Goal: Ask a question

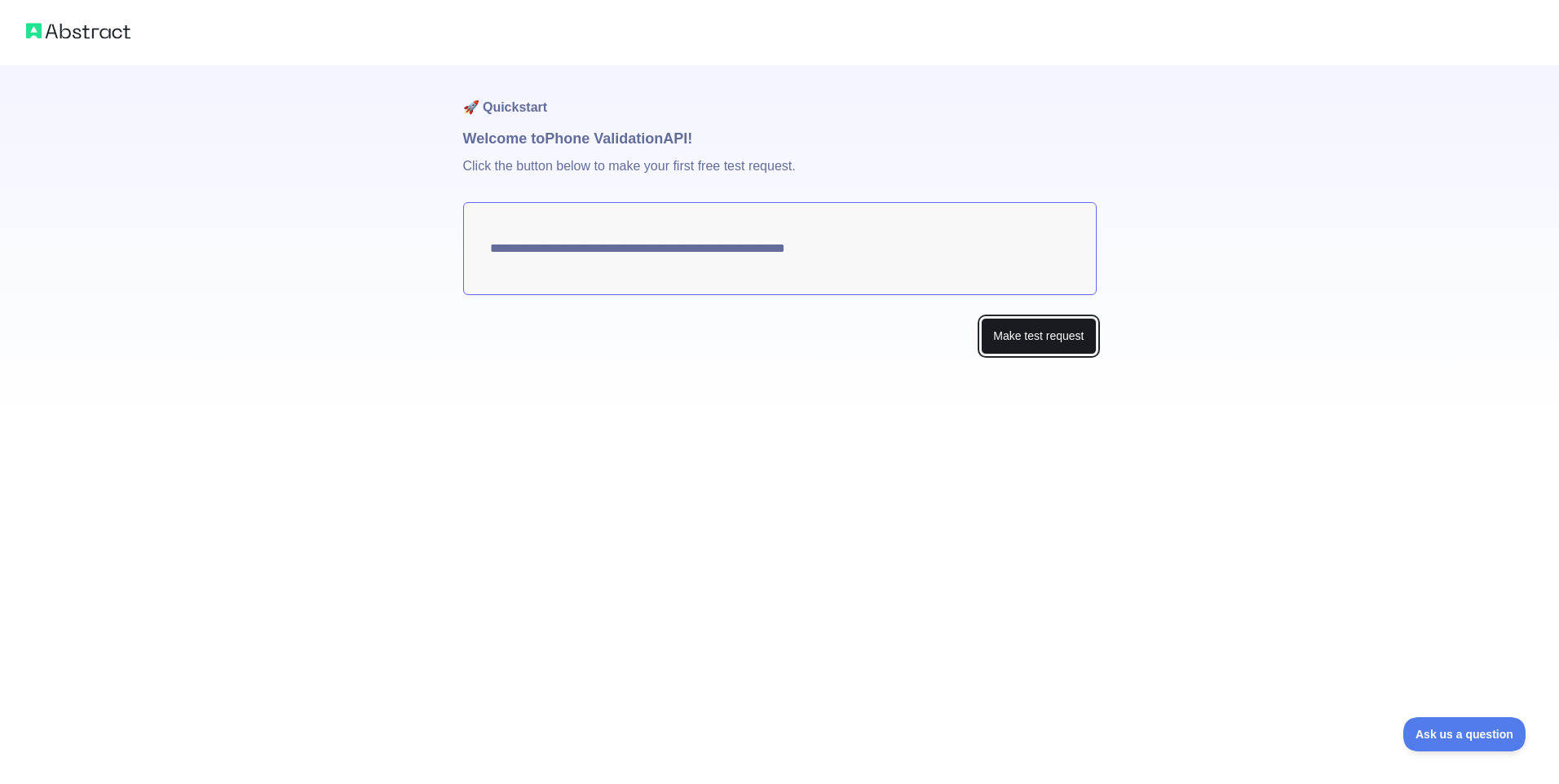
click at [1027, 337] on button "Make test request" at bounding box center [1038, 336] width 115 height 37
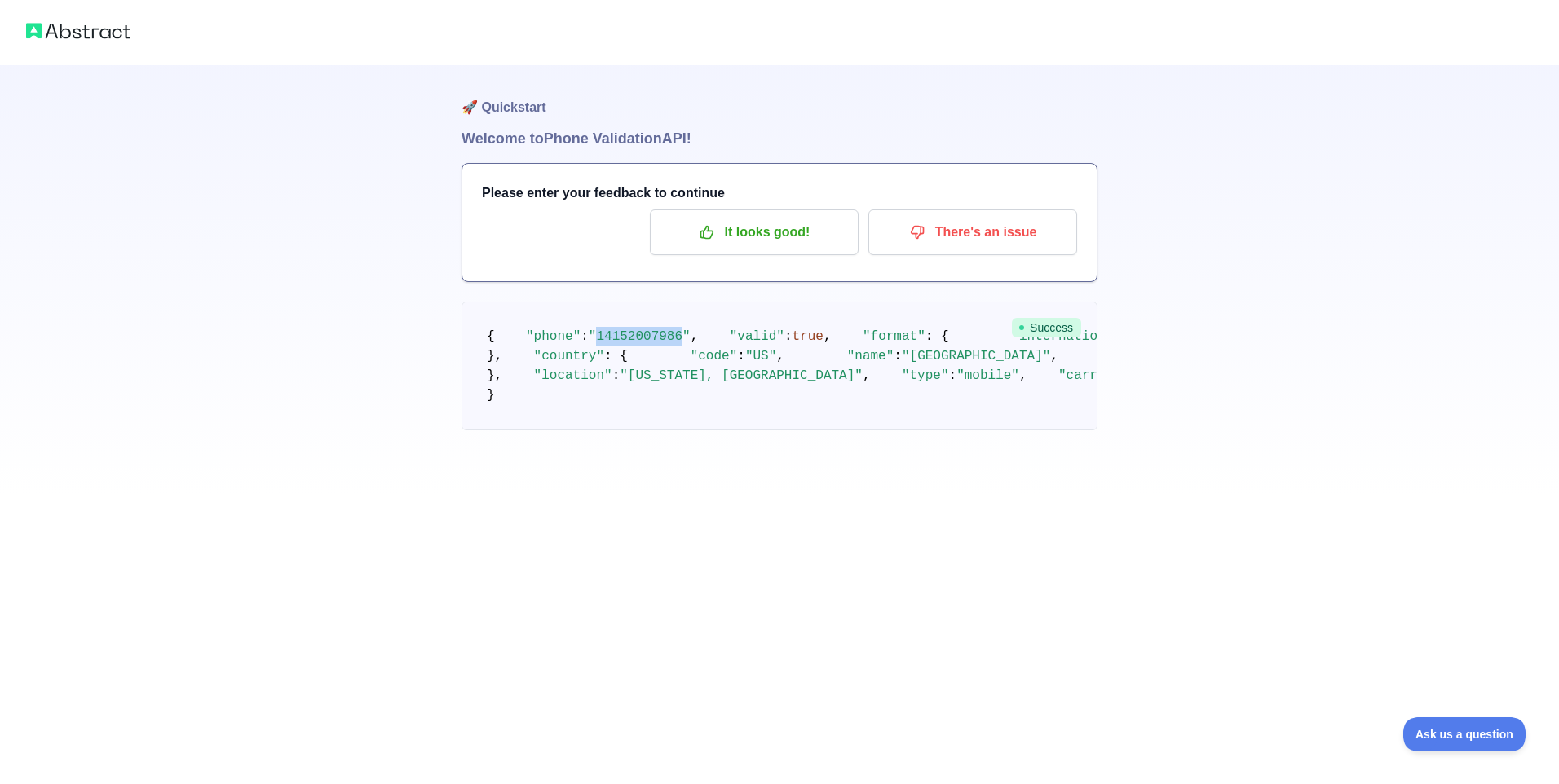
drag, startPoint x: 598, startPoint y: 356, endPoint x: 667, endPoint y: 365, distance: 69.6
click at [667, 365] on pre "{ "phone" : "[PHONE_NUMBER]" , "valid" : true , "format" : { "international" : …" at bounding box center [779, 365] width 636 height 129
click at [560, 430] on pre "{ "phone" : "[PHONE_NUMBER]" , "valid" : true , "format" : { "international" : …" at bounding box center [779, 365] width 636 height 129
drag, startPoint x: 583, startPoint y: 599, endPoint x: 591, endPoint y: 598, distance: 8.1
click at [591, 430] on pre "{ "phone" : "[PHONE_NUMBER]" , "valid" : true , "format" : { "international" : …" at bounding box center [779, 365] width 636 height 129
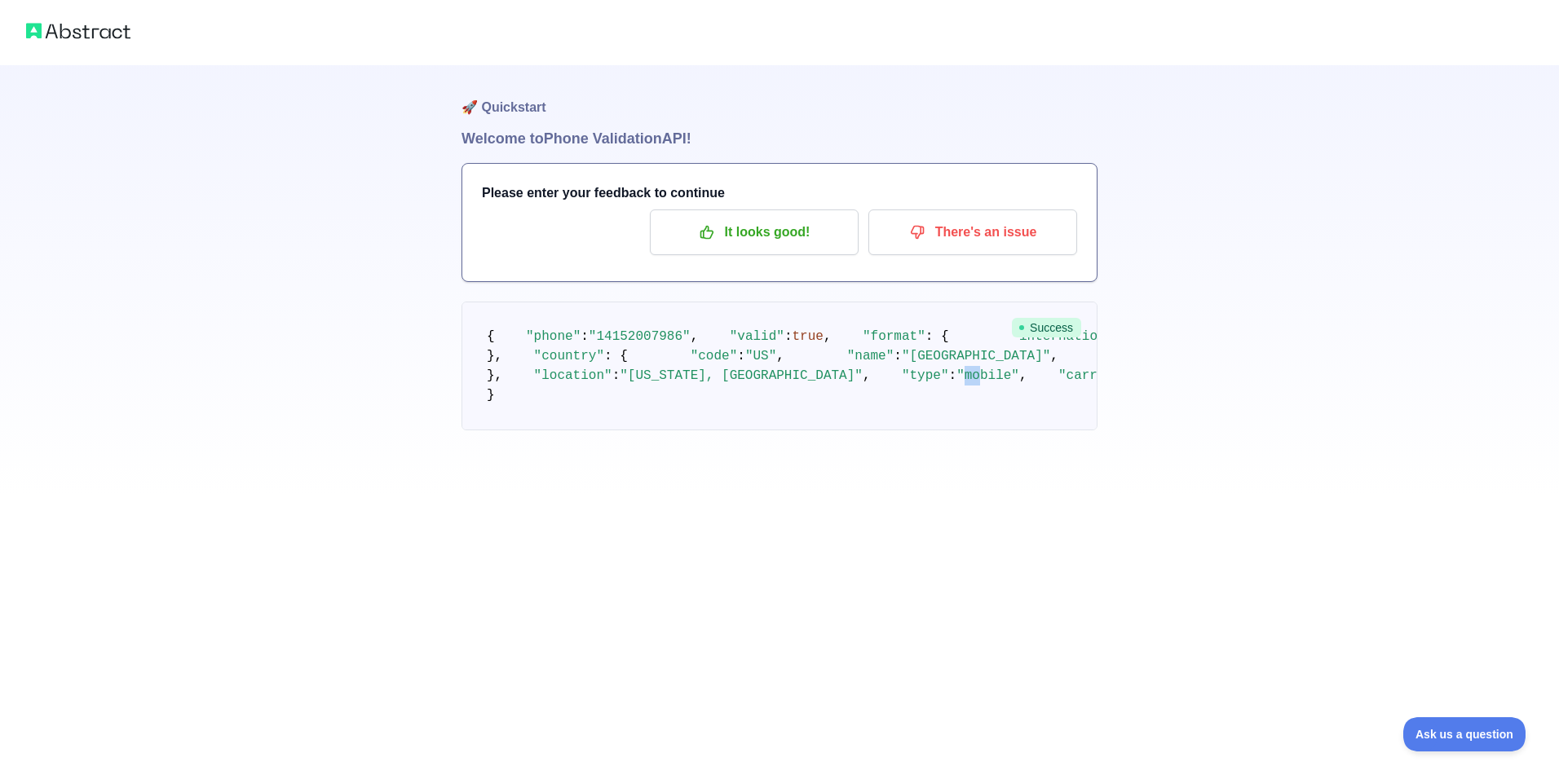
click at [956, 383] on span ""mobile"" at bounding box center [988, 375] width 63 height 14
click at [618, 430] on pre "{ "phone" : "[PHONE_NUMBER]" , "valid" : true , "format" : { "international" : …" at bounding box center [779, 365] width 636 height 129
drag, startPoint x: 616, startPoint y: 613, endPoint x: 701, endPoint y: 614, distance: 85.0
click at [1137, 383] on span ""T-mobile USA Inc."" at bounding box center [1210, 375] width 149 height 14
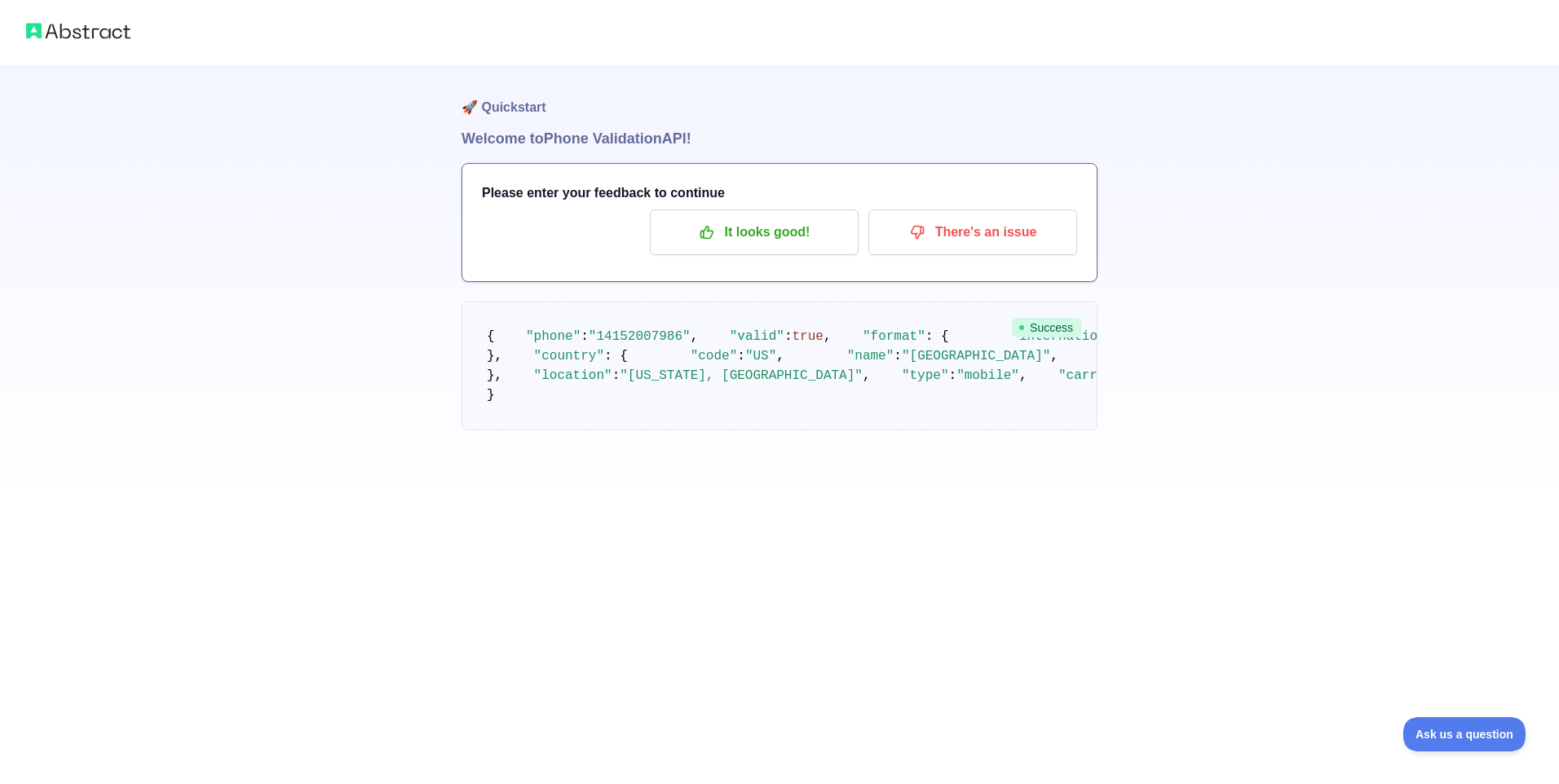
drag, startPoint x: 701, startPoint y: 614, endPoint x: 612, endPoint y: 486, distance: 155.9
click at [746, 364] on span ""US"" at bounding box center [761, 356] width 31 height 14
click at [793, 344] on span "true" at bounding box center [808, 337] width 31 height 14
click at [595, 383] on pre "{ "phone" : "[PHONE_NUMBER]" , "valid" : true , "format" : { "international" : …" at bounding box center [779, 365] width 636 height 129
drag, startPoint x: 631, startPoint y: 411, endPoint x: 649, endPoint y: 419, distance: 19.7
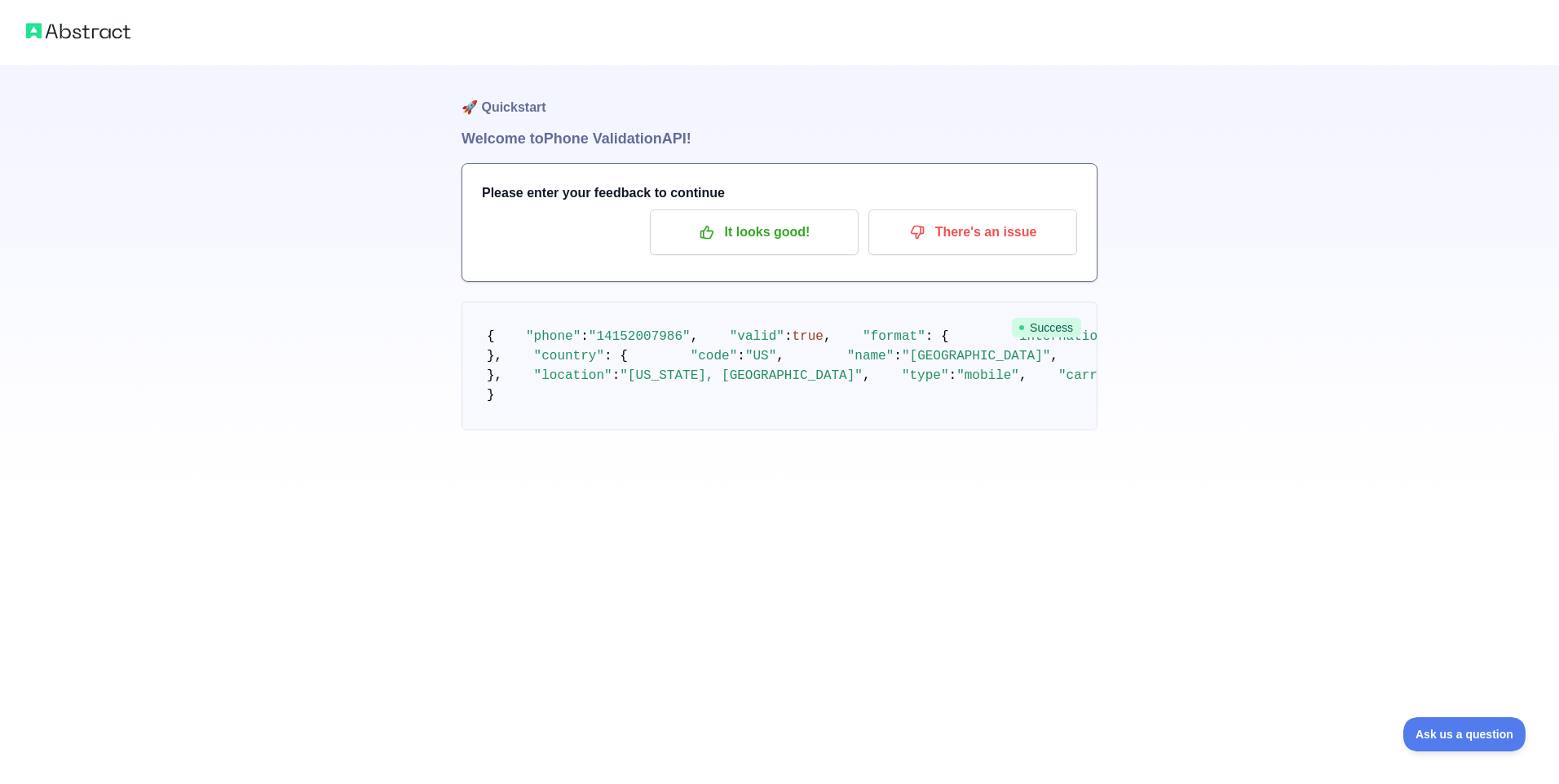
click at [1011, 344] on span ""international"" at bounding box center [1070, 337] width 117 height 14
drag, startPoint x: 649, startPoint y: 419, endPoint x: 625, endPoint y: 430, distance: 26.4
click at [1395, 344] on span ""[PHONE_NUMBER]"" at bounding box center [1457, 337] width 125 height 14
click at [1428, 729] on span "Ask us a question" at bounding box center [1456, 732] width 122 height 12
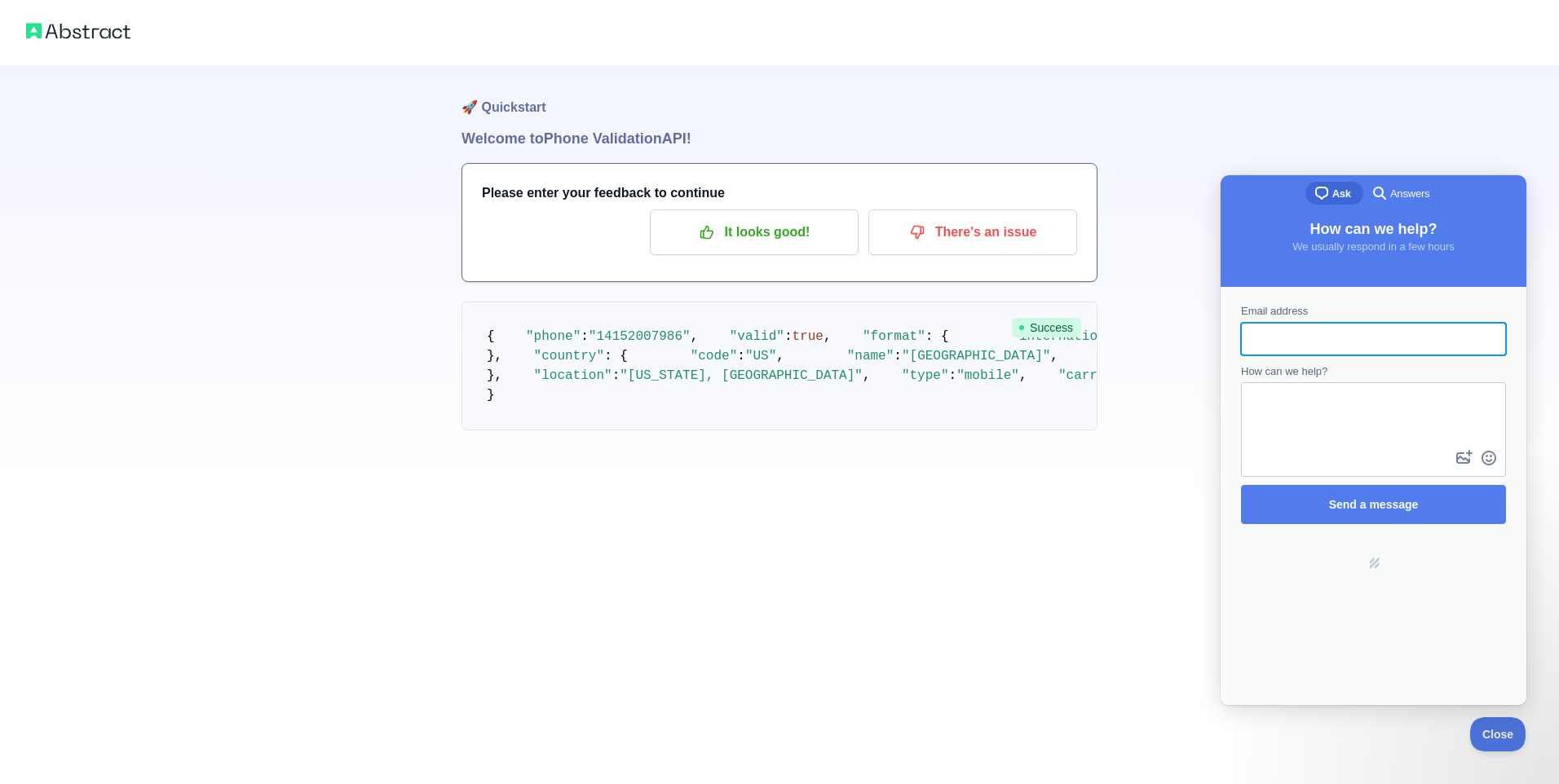
click at [1308, 392] on textarea "How can we help?" at bounding box center [1373, 415] width 262 height 63
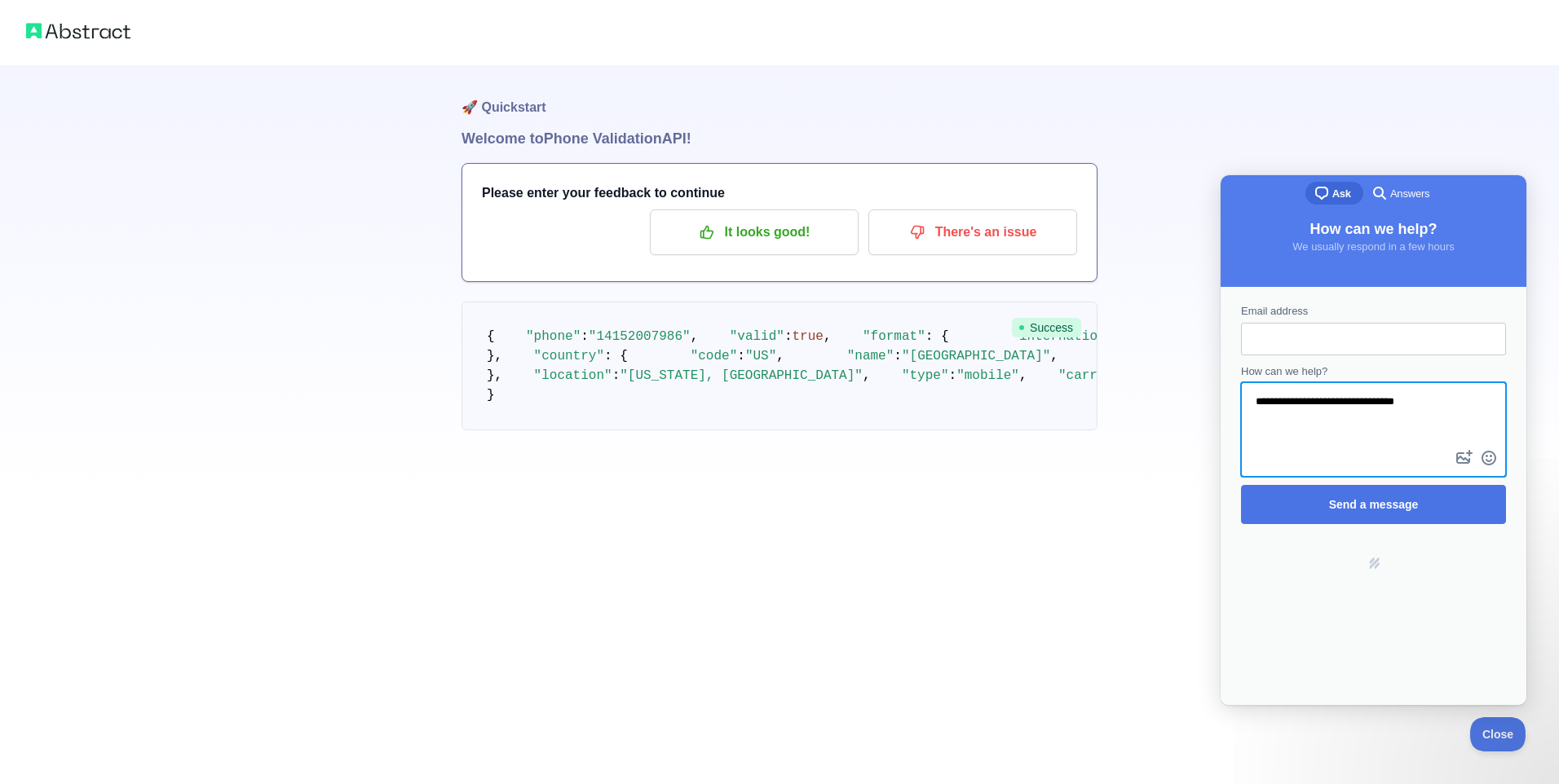
type textarea "**********"
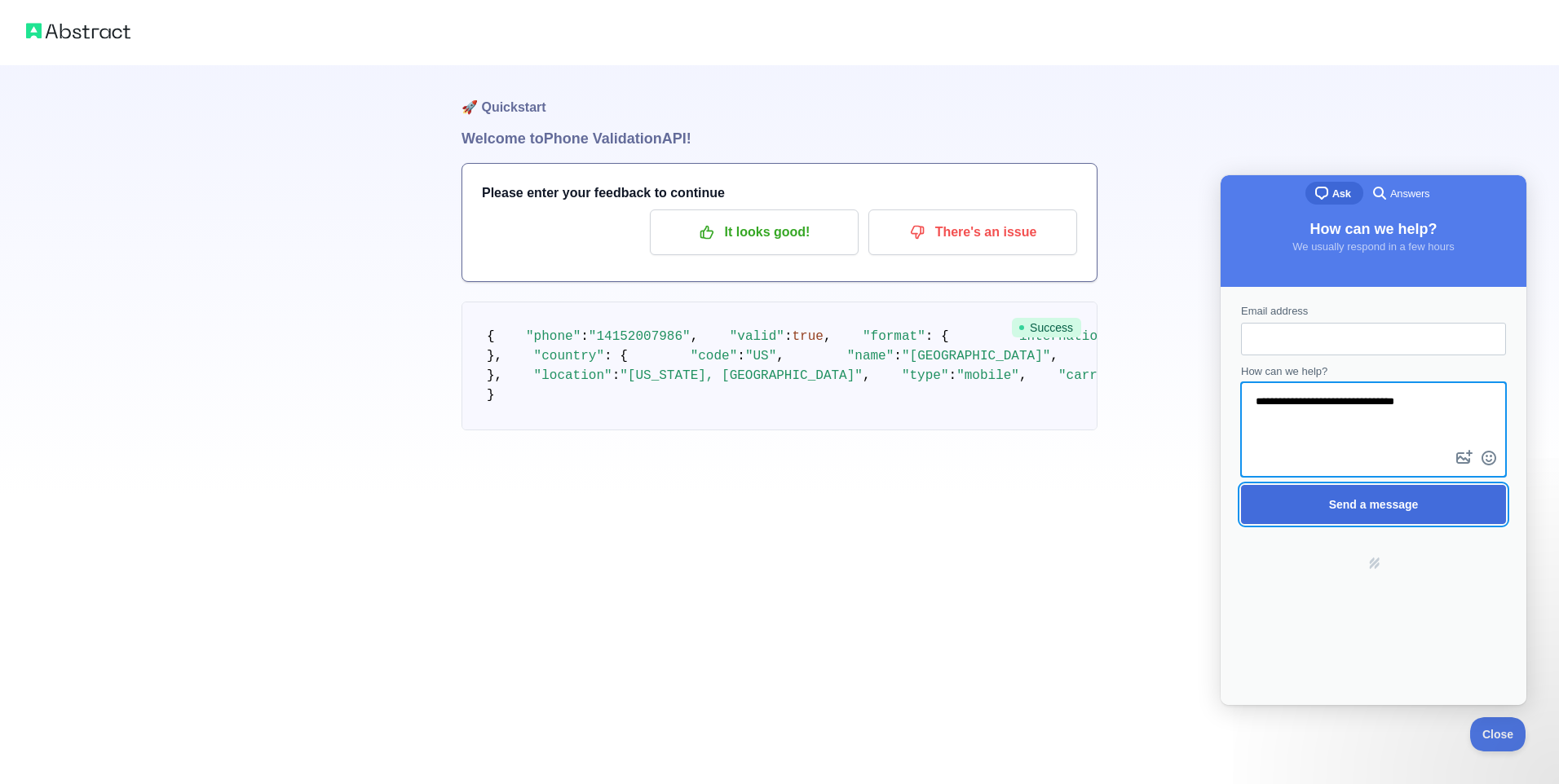
click at [1414, 508] on span "Send a message" at bounding box center [1374, 504] width 90 height 13
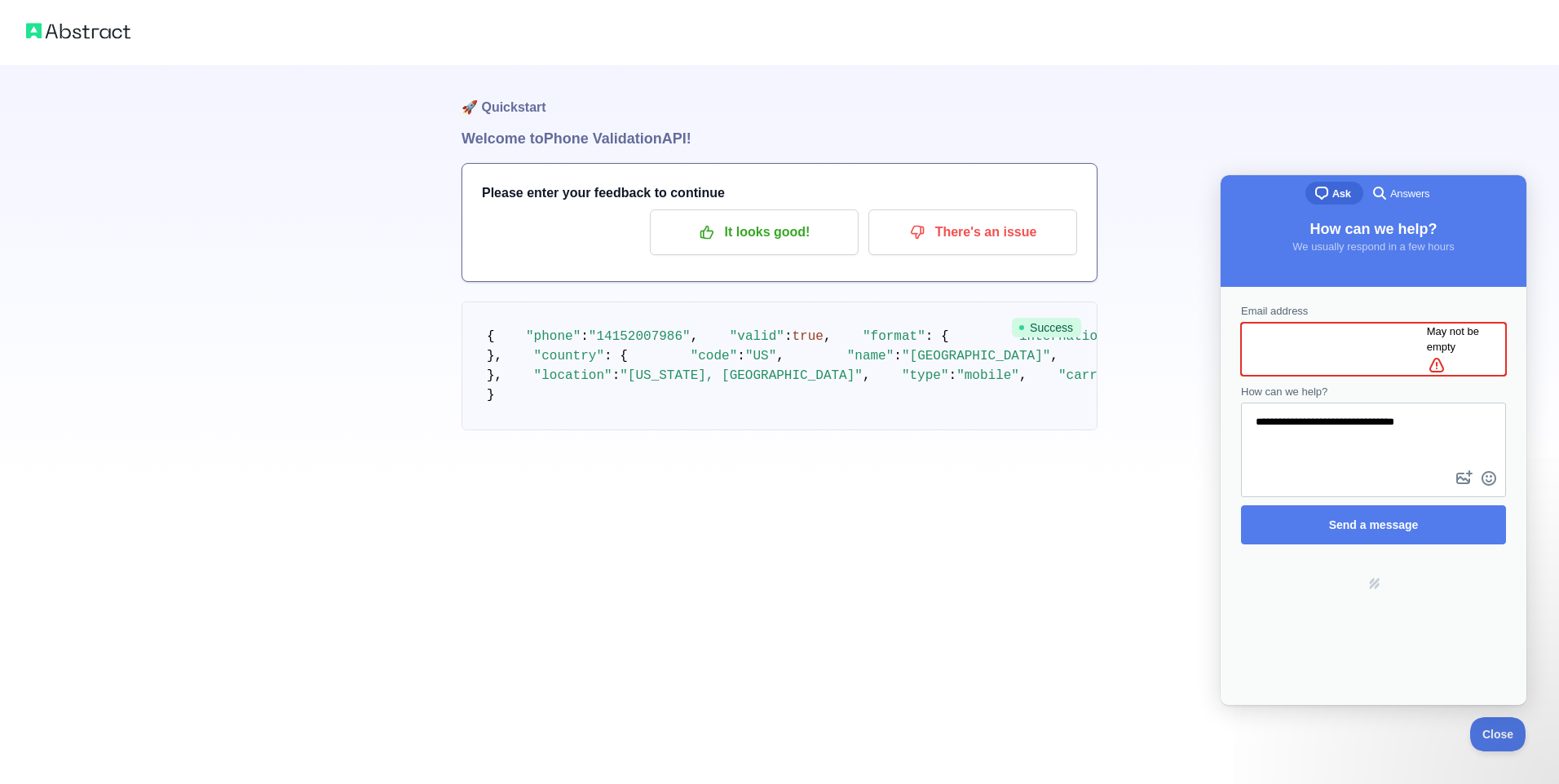
click at [1268, 352] on input "Email address" at bounding box center [1340, 348] width 173 height 30
type input "**********"
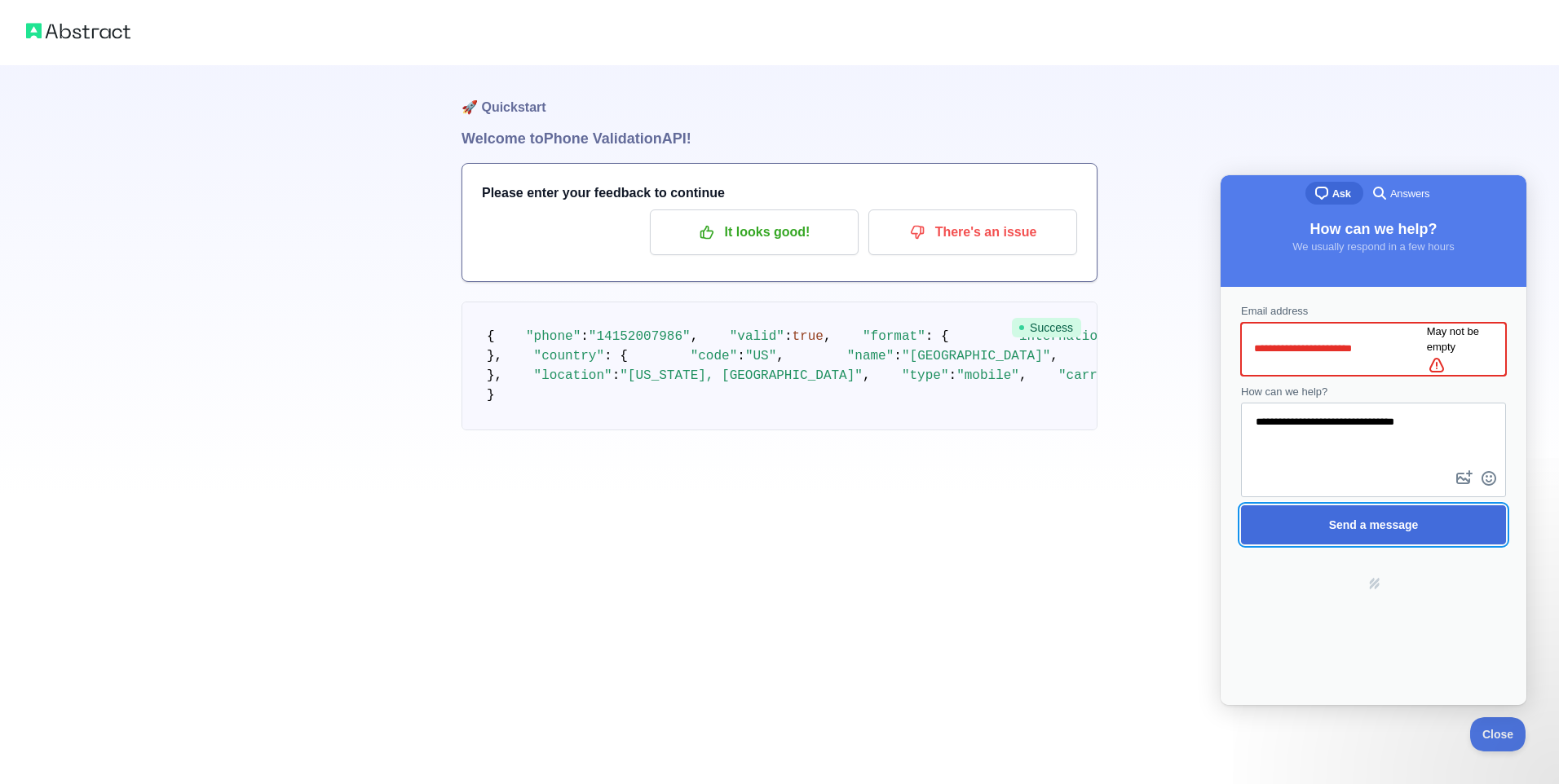
click at [1373, 517] on span "Send a message" at bounding box center [1373, 525] width 229 height 38
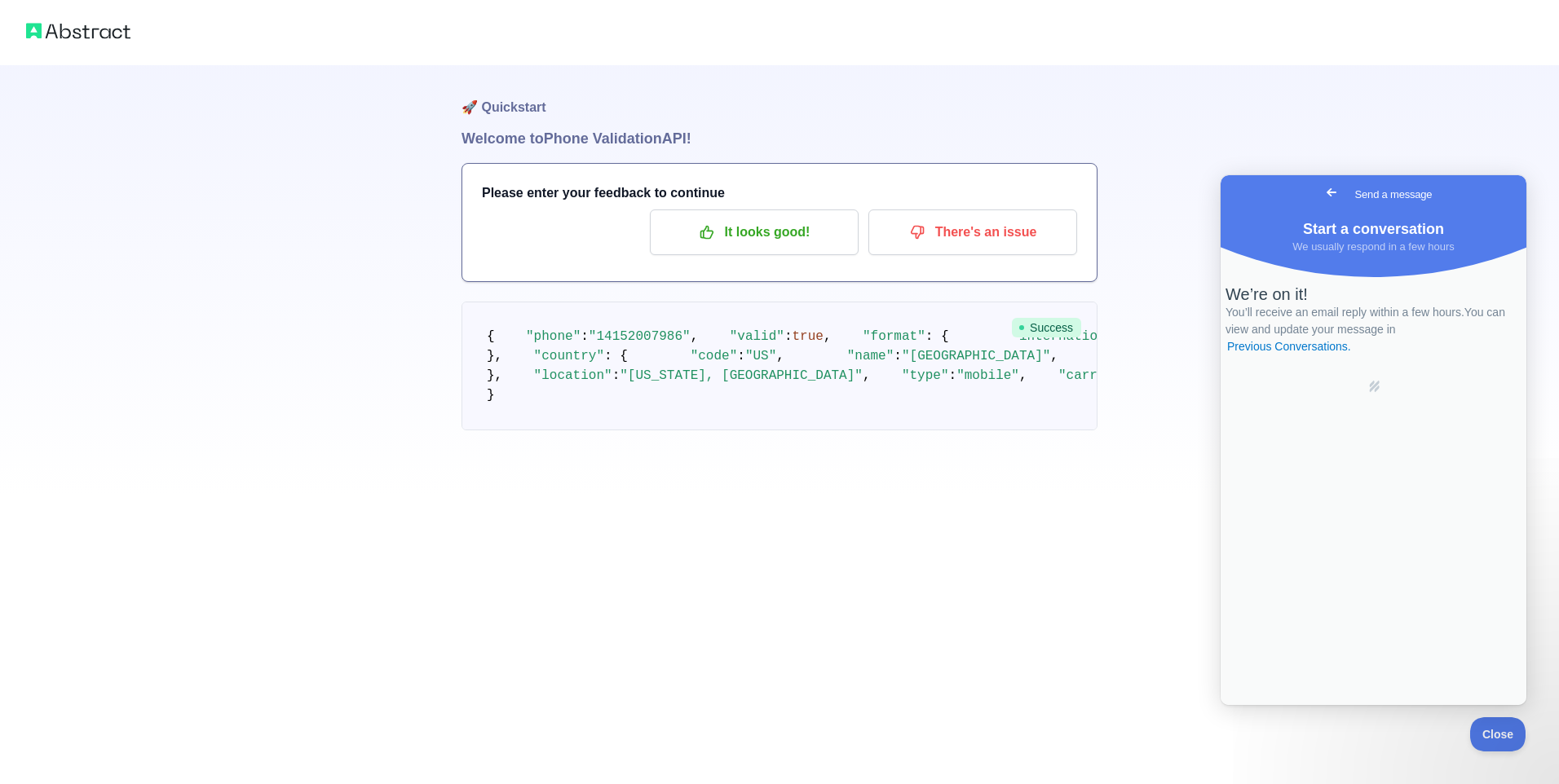
click at [1312, 194] on link "Go back" at bounding box center [1332, 192] width 40 height 23
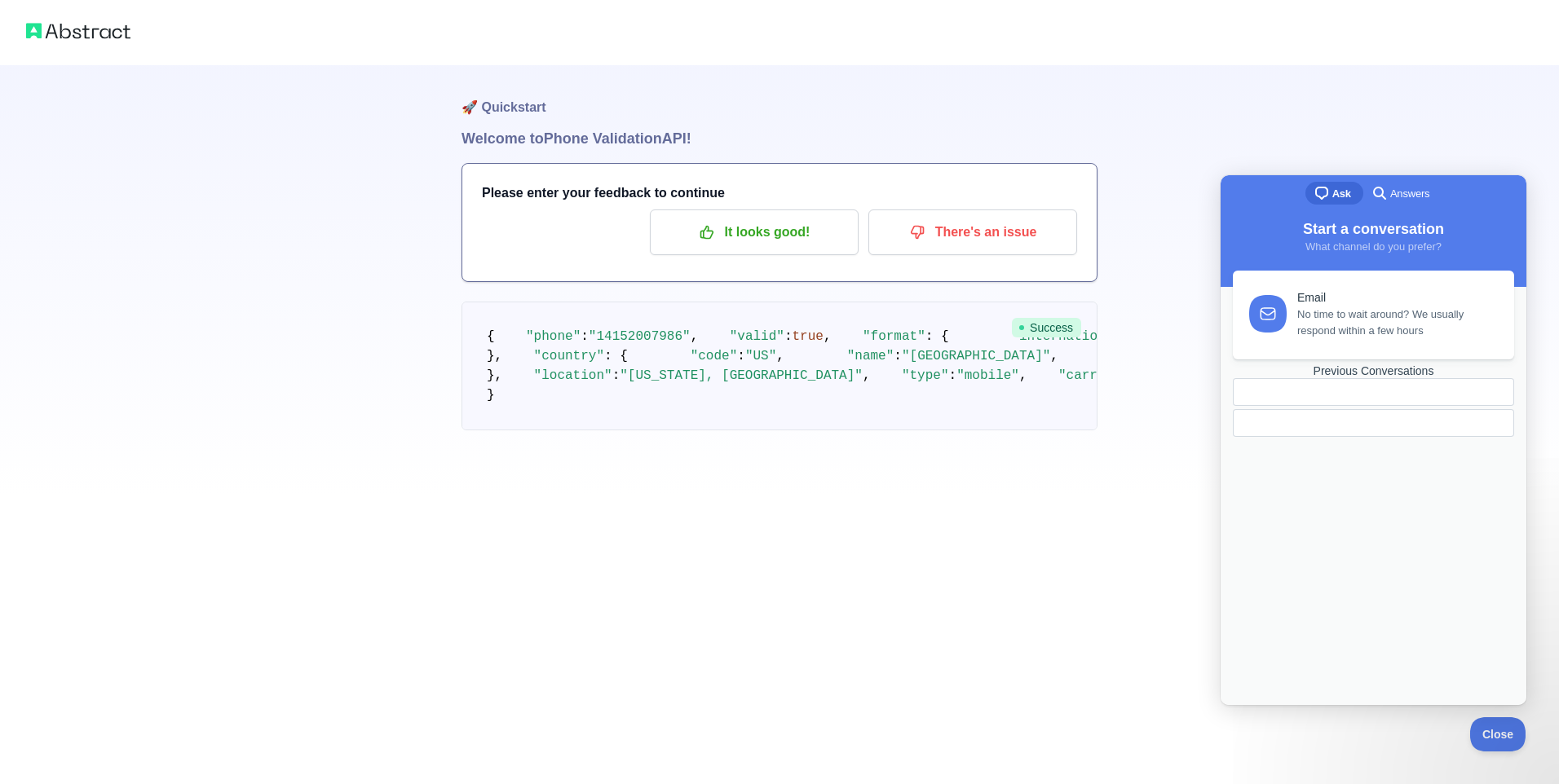
click at [1391, 194] on span "Answers" at bounding box center [1409, 194] width 39 height 16
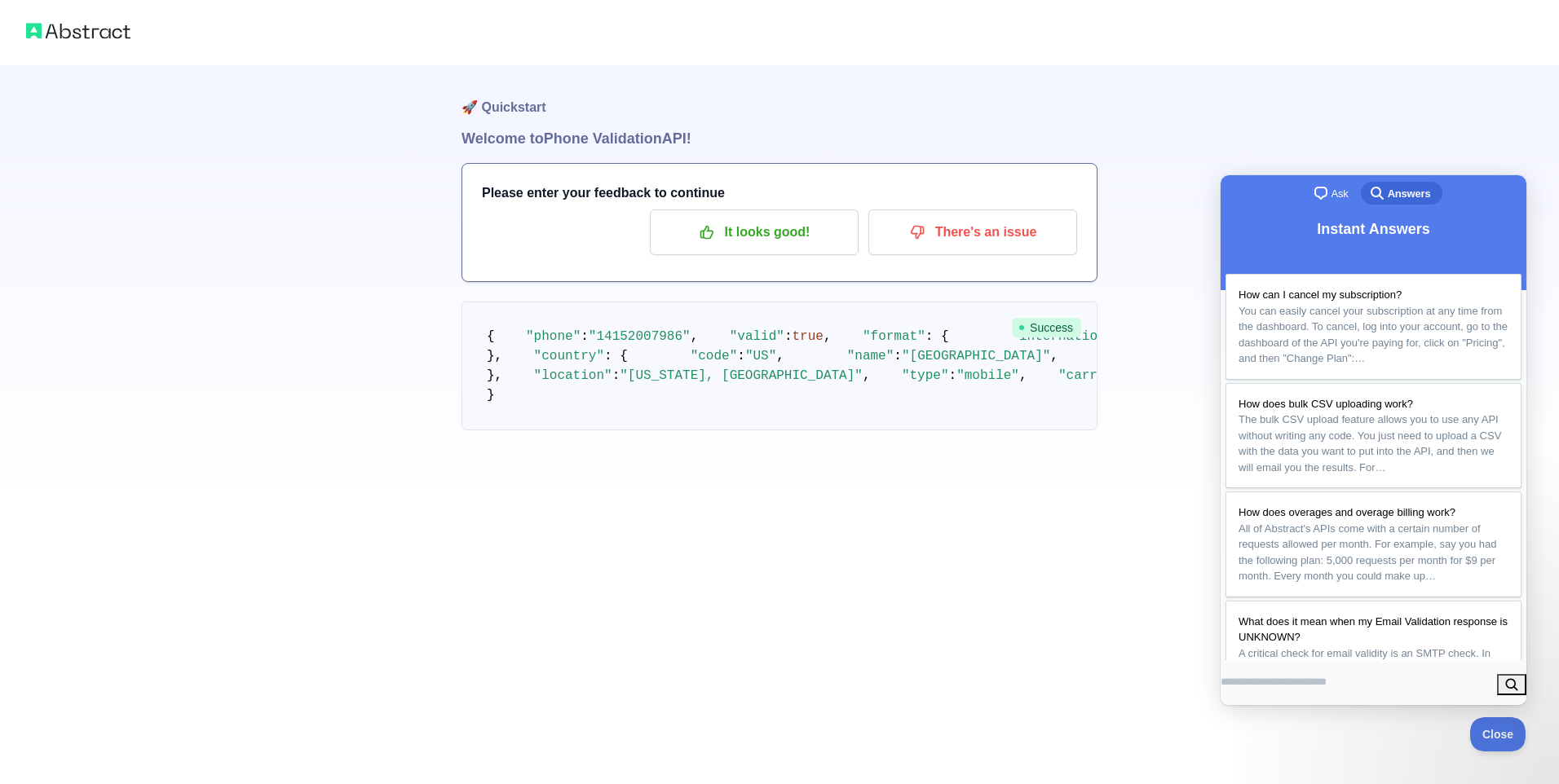
drag, startPoint x: 1292, startPoint y: 676, endPoint x: 1267, endPoint y: 686, distance: 26.9
click at [1293, 678] on input "Search Doc articles" at bounding box center [1273, 682] width 106 height 30
type input "**********"
click at [1487, 736] on span "Close" at bounding box center [1494, 732] width 56 height 12
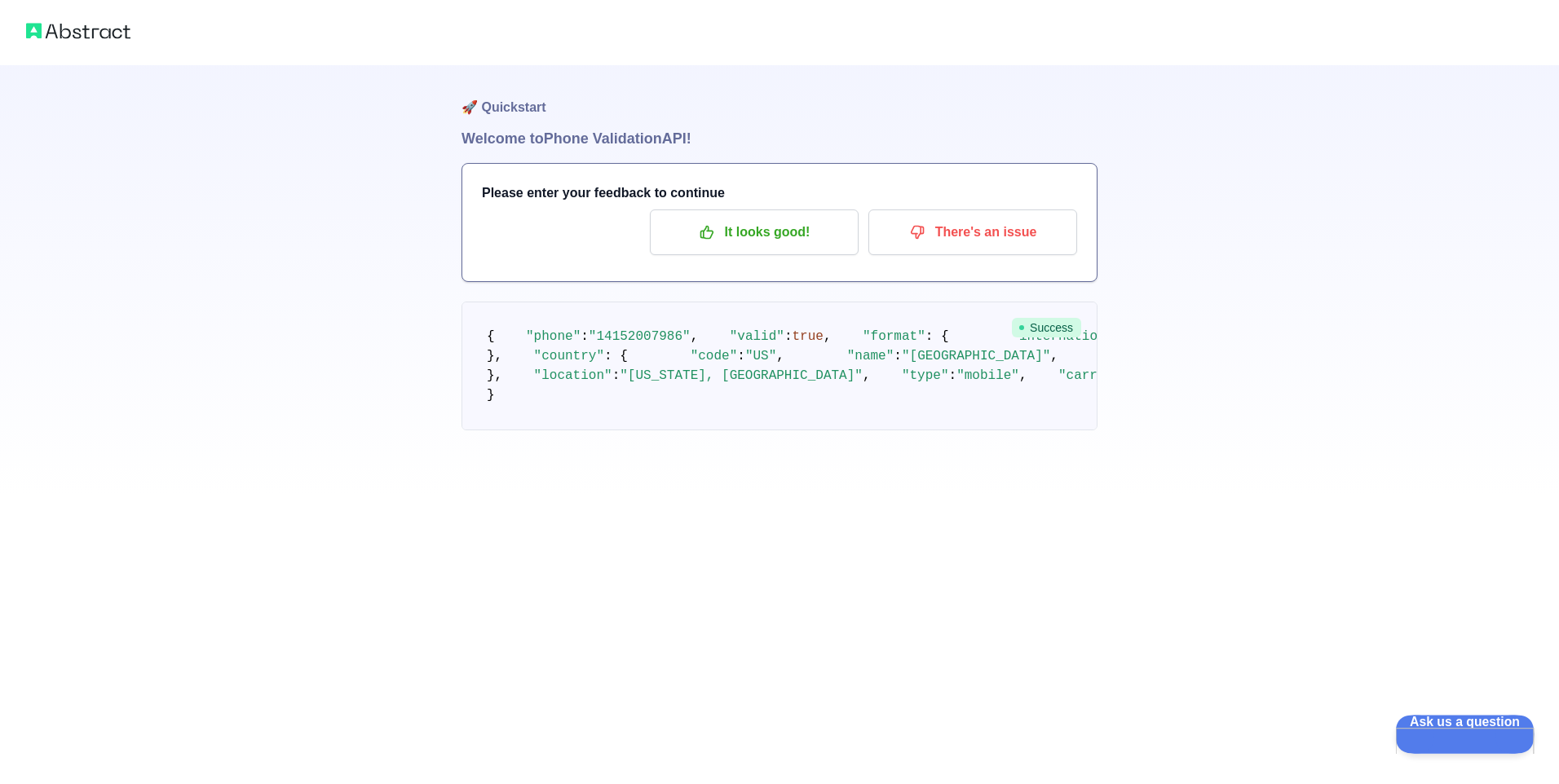
click at [1435, 725] on span "Ask us a question" at bounding box center [1456, 720] width 123 height 12
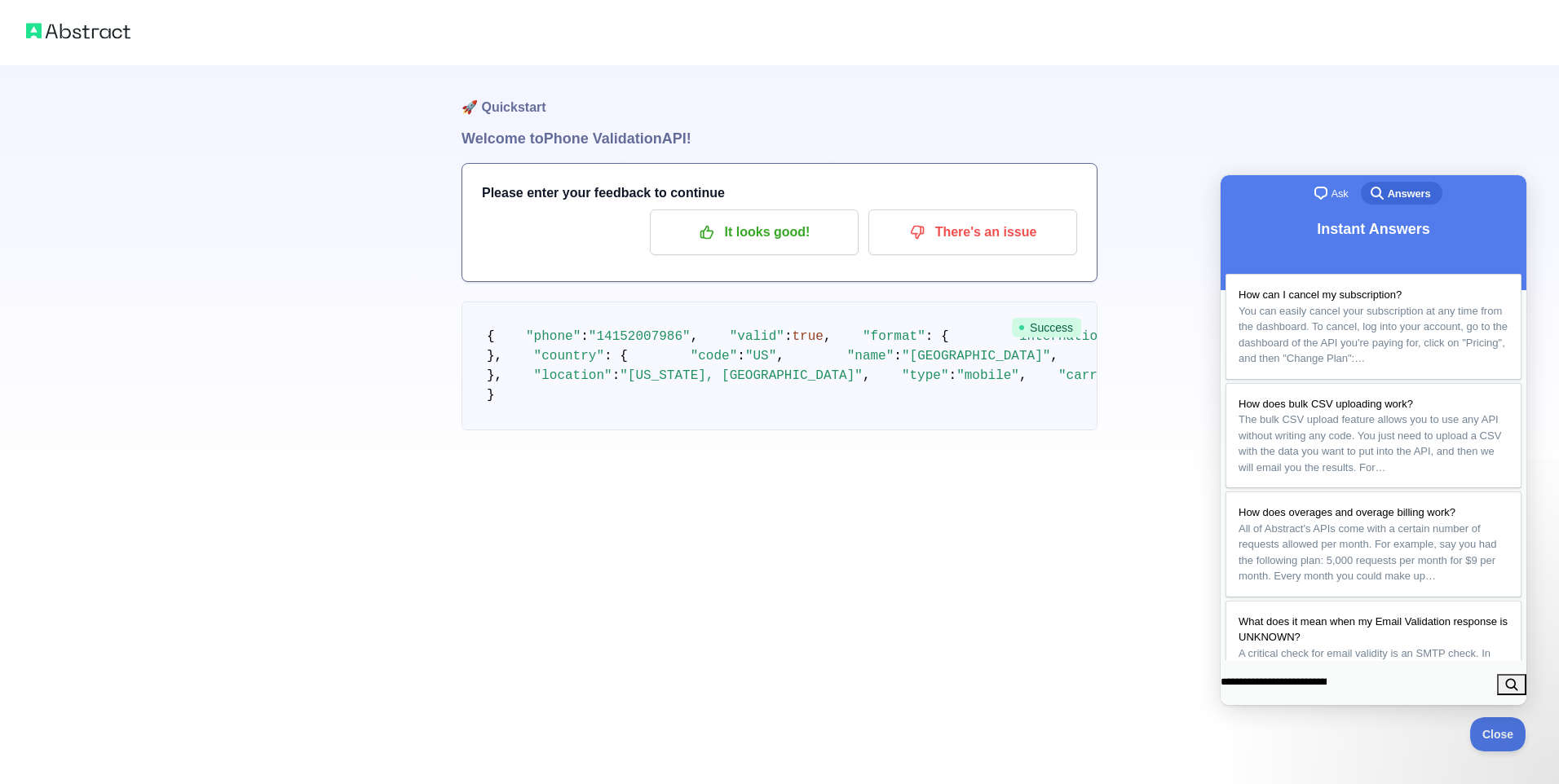
click at [1327, 689] on input "**********" at bounding box center [1273, 682] width 106 height 30
type input "**********"
click button "search" at bounding box center [1511, 685] width 30 height 22
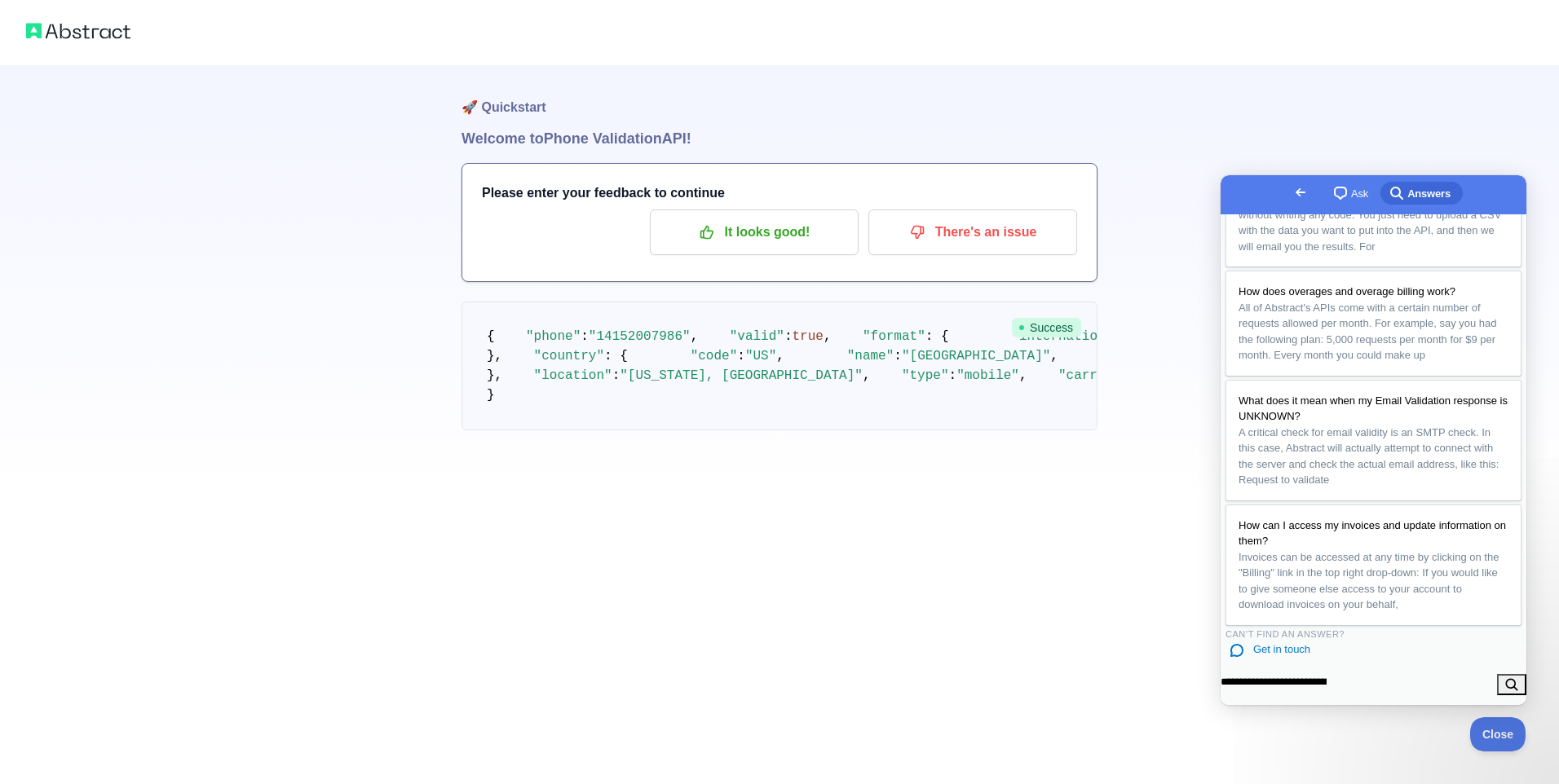
scroll to position [326, 0]
click at [1503, 680] on button "search" at bounding box center [1511, 685] width 30 height 22
drag, startPoint x: 607, startPoint y: 711, endPoint x: 574, endPoint y: 693, distance: 37.6
click at [605, 495] on div "🚀 Quickstart Welcome to Phone Validation API! Please enter your feedback to con…" at bounding box center [779, 280] width 636 height 430
